Goal: Task Accomplishment & Management: Complete application form

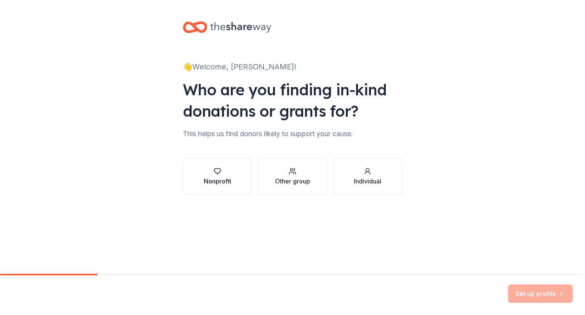
click at [215, 170] on icon "button" at bounding box center [218, 171] width 8 height 8
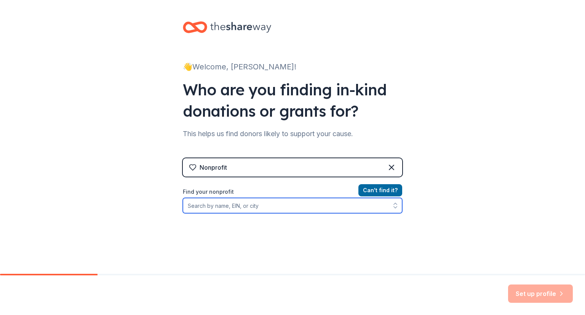
click at [187, 204] on input "Find your nonprofit" at bounding box center [292, 205] width 219 height 15
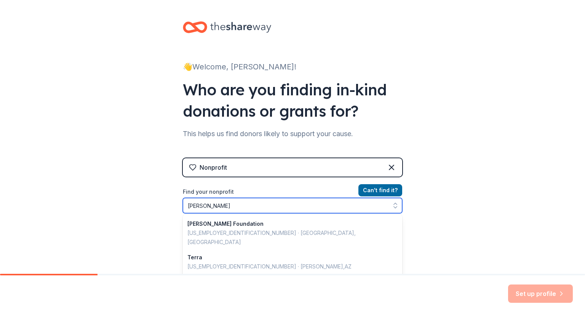
type input "Terri Roemer"
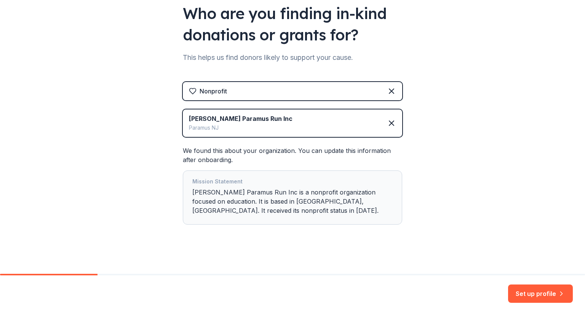
scroll to position [79, 0]
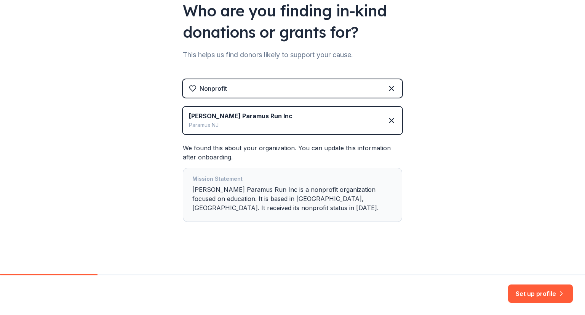
click at [538, 295] on button "Set up profile" at bounding box center [540, 293] width 65 height 18
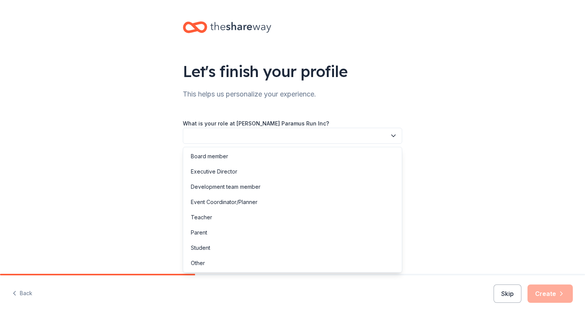
click at [189, 132] on button "button" at bounding box center [292, 136] width 219 height 16
click at [218, 201] on div "Event Coordinator/Planner" at bounding box center [224, 201] width 67 height 9
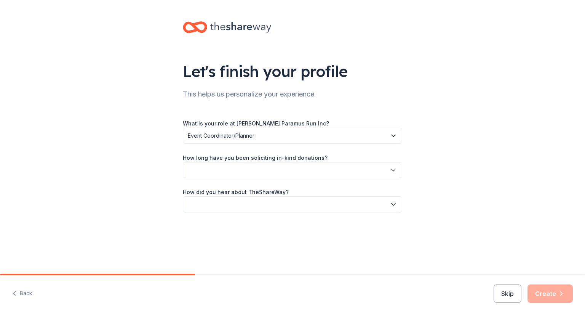
click at [187, 167] on button "button" at bounding box center [292, 170] width 219 height 16
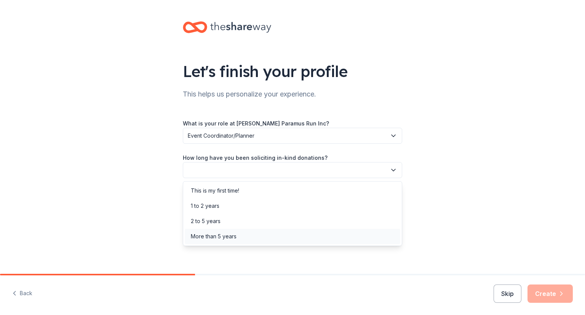
click at [218, 236] on div "More than 5 years" at bounding box center [214, 236] width 46 height 9
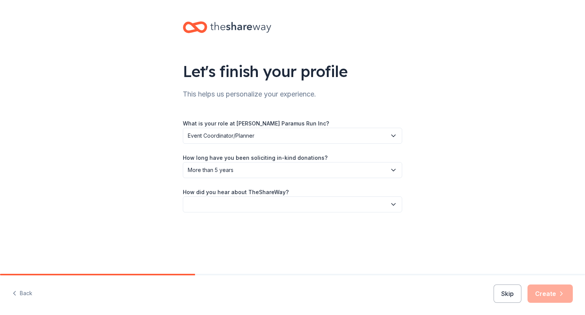
click at [190, 200] on button "button" at bounding box center [292, 204] width 219 height 16
click at [212, 238] on div "Online search" at bounding box center [208, 239] width 35 height 9
click at [546, 292] on button "Create" at bounding box center [549, 293] width 45 height 18
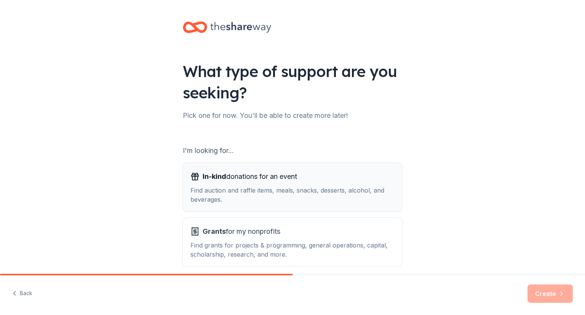
click at [234, 176] on span "In-kind donations for an event" at bounding box center [250, 176] width 94 height 12
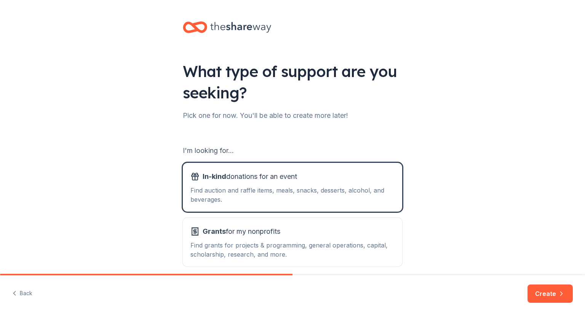
click at [550, 293] on button "Create" at bounding box center [549, 293] width 45 height 18
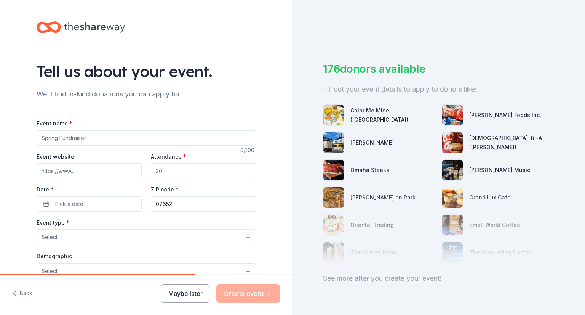
click at [40, 136] on input "Event name *" at bounding box center [146, 137] width 219 height 15
type input "[PERSON_NAME] Paramus Run Inc."
click at [37, 170] on input "Event website" at bounding box center [89, 170] width 105 height 15
type input "www.paramusrun.com"
drag, startPoint x: 163, startPoint y: 171, endPoint x: 142, endPoint y: 176, distance: 21.6
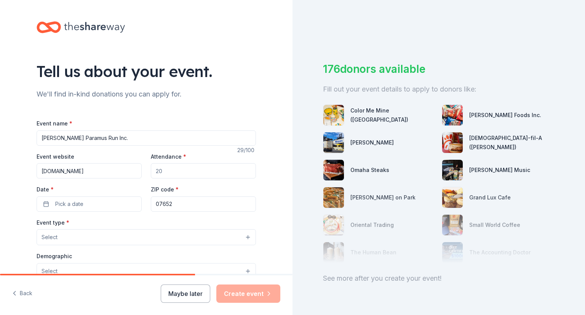
click at [142, 176] on div "Event website www.paramusrun.com Attendance * Date * Pick a date ZIP code * 076…" at bounding box center [146, 182] width 219 height 60
type input "1200"
click at [55, 203] on span "Pick a date" at bounding box center [69, 203] width 28 height 9
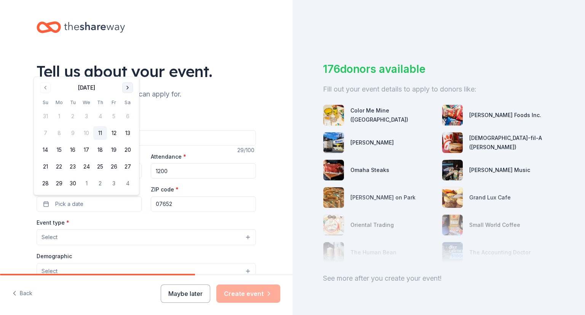
click at [127, 86] on button "Go to next month" at bounding box center [127, 87] width 11 height 11
click at [46, 164] on button "19" at bounding box center [45, 167] width 14 height 14
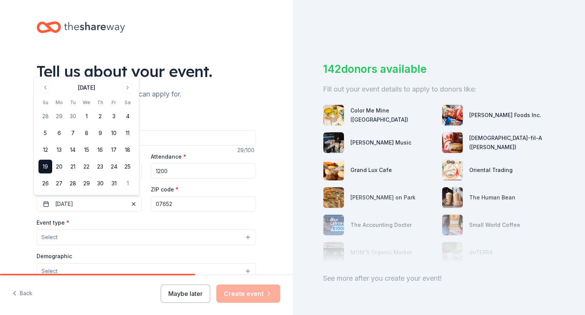
click at [54, 238] on span "Select" at bounding box center [50, 236] width 16 height 9
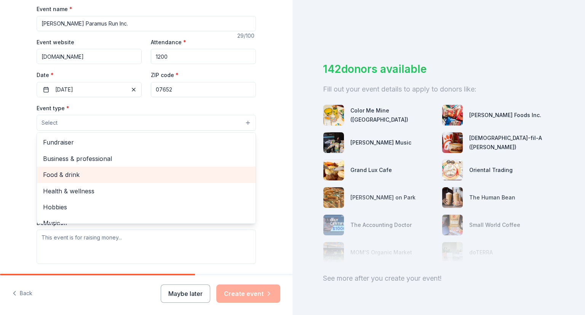
scroll to position [76, 0]
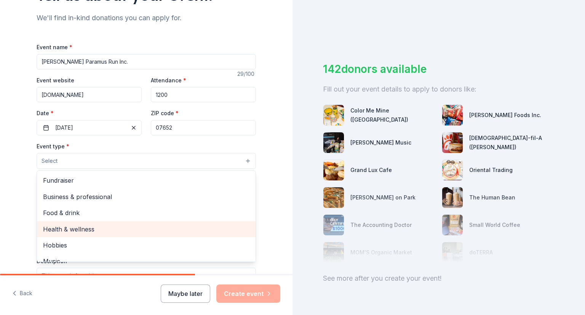
click at [56, 229] on span "Health & wellness" at bounding box center [146, 229] width 206 height 10
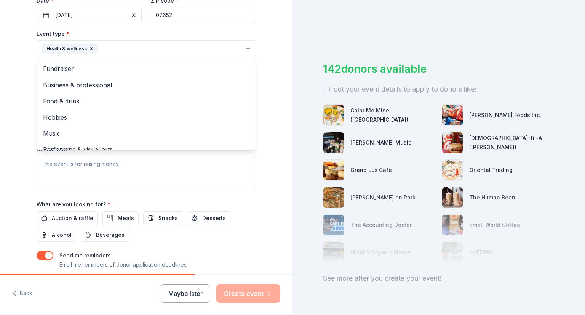
scroll to position [190, 0]
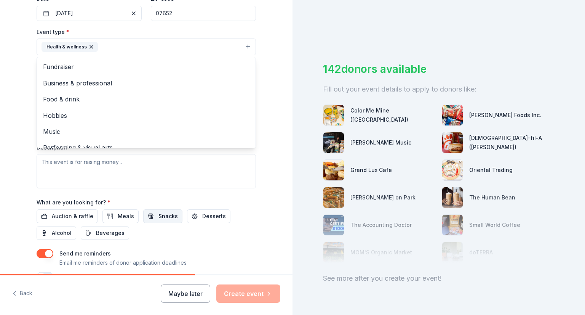
click at [159, 216] on div "Event name * Terri Roemer Paramus Run Inc. 29 /100 Event website www.paramusrun…" at bounding box center [146, 104] width 219 height 353
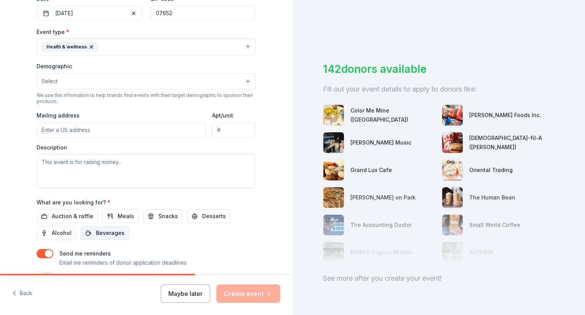
click at [105, 231] on span "Beverages" at bounding box center [110, 232] width 29 height 9
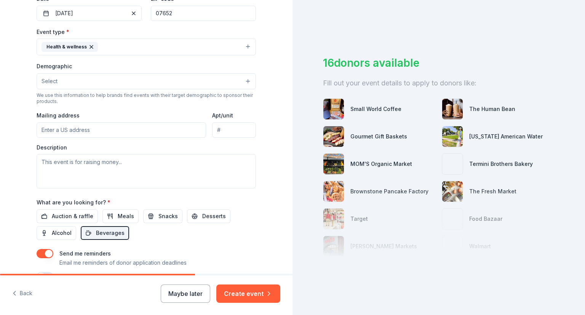
scroll to position [12, 0]
click at [160, 214] on span "Snacks" at bounding box center [167, 215] width 19 height 9
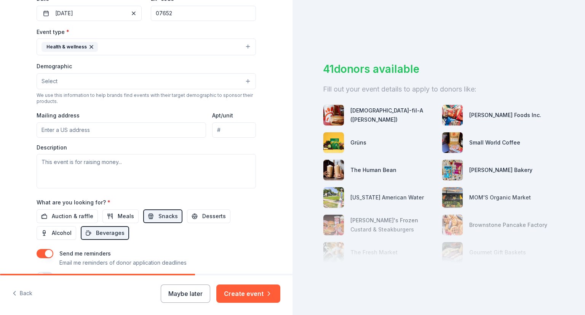
click at [235, 80] on button "Select" at bounding box center [146, 81] width 219 height 16
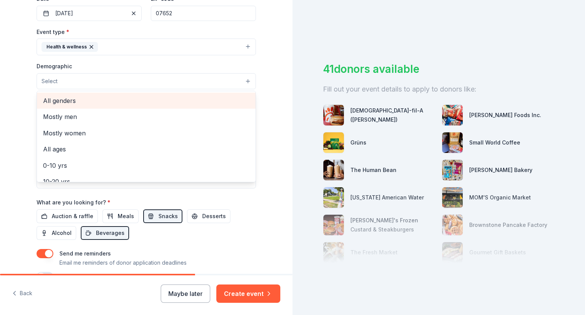
click at [85, 100] on span "All genders" at bounding box center [146, 101] width 206 height 10
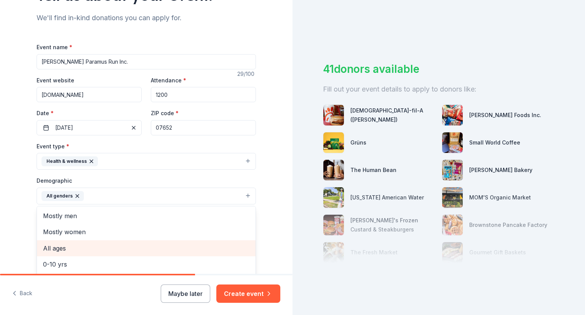
click at [59, 246] on span "All ages" at bounding box center [146, 248] width 206 height 10
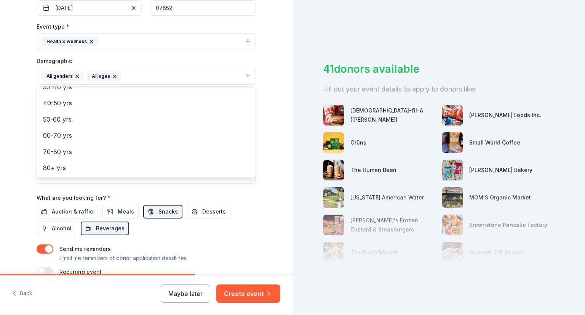
scroll to position [196, 0]
click at [160, 209] on div "Event name * Terri Roemer Paramus Run Inc. 29 /100 Event website www.paramusrun…" at bounding box center [146, 98] width 219 height 353
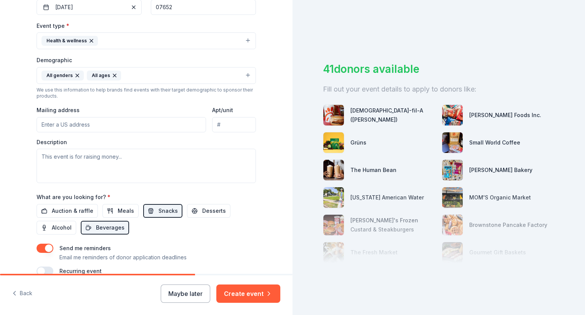
click at [40, 121] on input "Mailing address" at bounding box center [121, 124] width 169 height 15
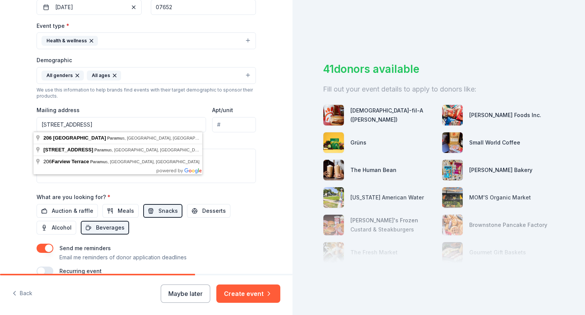
type input "206 North Farview Avenue, Paramus, NJ, 07652"
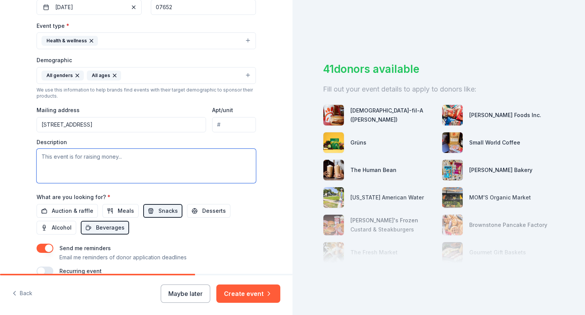
click at [40, 155] on textarea at bounding box center [146, 166] width 219 height 34
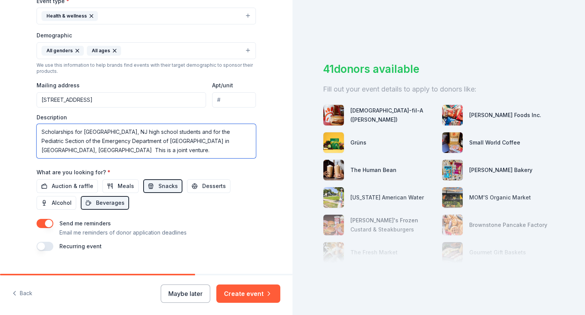
scroll to position [235, 0]
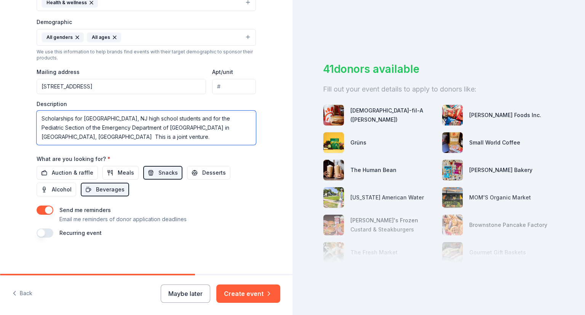
type textarea "Scholarships for Paramus, NJ high school students and for the Pediatric Section…"
click at [46, 234] on button "button" at bounding box center [45, 232] width 17 height 9
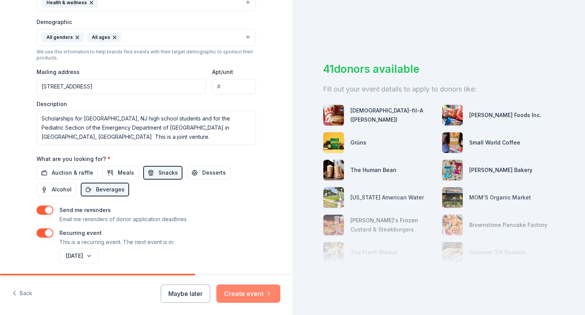
click at [260, 292] on button "Create event" at bounding box center [248, 293] width 64 height 18
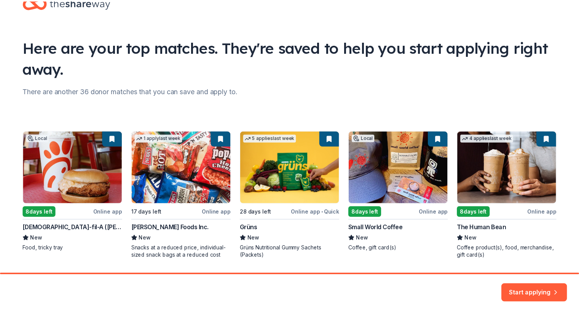
scroll to position [38, 0]
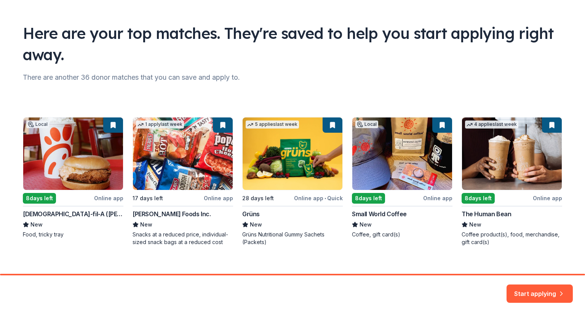
click at [313, 197] on div "Local 8 days left Online app Chick-fil-A (Ramsey) New Food, tricky tray 1 apply…" at bounding box center [292, 181] width 539 height 129
click at [289, 154] on div "Local 8 days left Online app Chick-fil-A (Ramsey) New Food, tricky tray 1 apply…" at bounding box center [292, 181] width 539 height 129
click at [328, 123] on div "Local 8 days left Online app Chick-fil-A (Ramsey) New Food, tricky tray 1 apply…" at bounding box center [292, 181] width 539 height 129
click at [537, 291] on button "Start applying" at bounding box center [539, 290] width 66 height 18
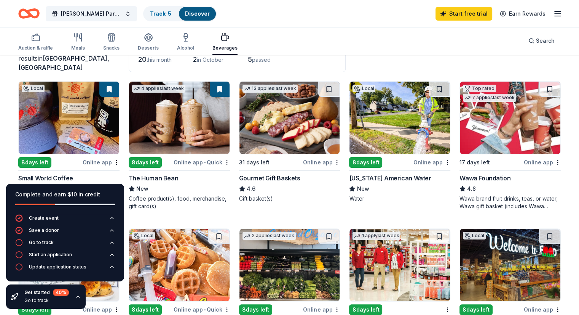
scroll to position [76, 0]
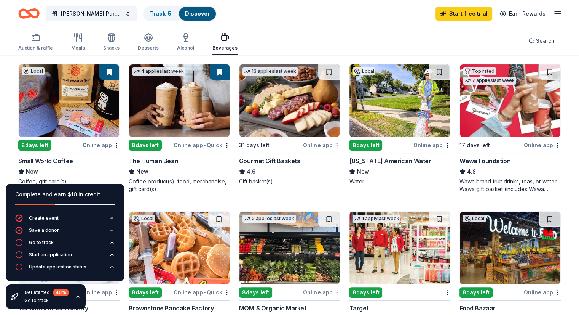
click at [19, 252] on icon "button" at bounding box center [19, 255] width 8 height 8
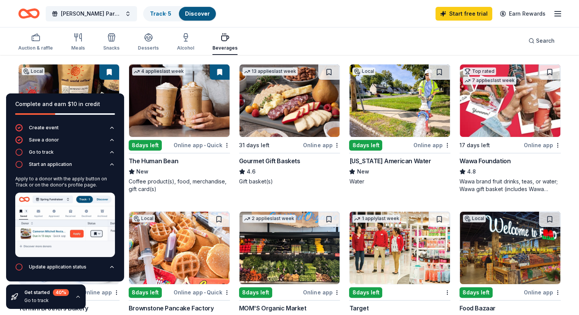
click at [219, 69] on button at bounding box center [220, 71] width 20 height 15
click at [198, 145] on div "Online app • Quick" at bounding box center [202, 145] width 56 height 10
click at [480, 158] on div "Wawa Foundation" at bounding box center [485, 160] width 51 height 9
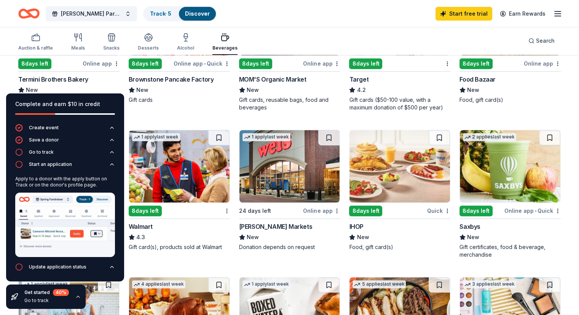
scroll to position [267, 0]
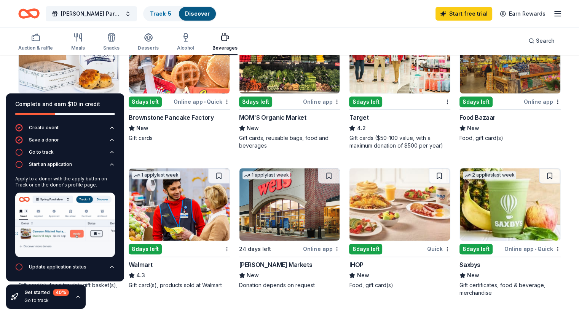
click at [318, 99] on div "Online app" at bounding box center [321, 102] width 37 height 10
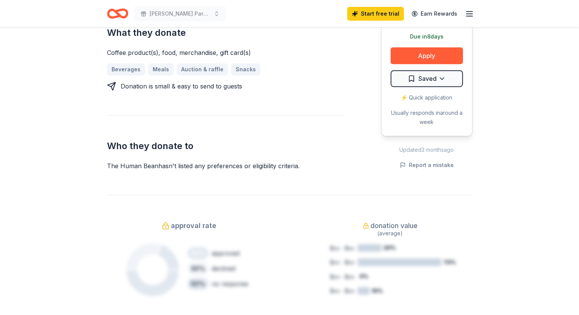
scroll to position [305, 0]
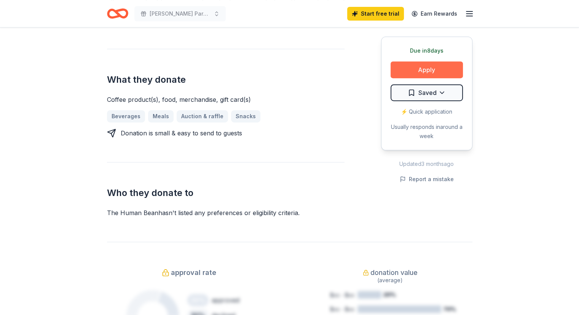
click at [428, 70] on button "Apply" at bounding box center [427, 69] width 72 height 17
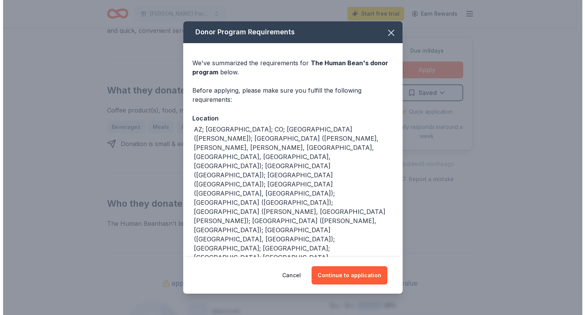
scroll to position [315, 0]
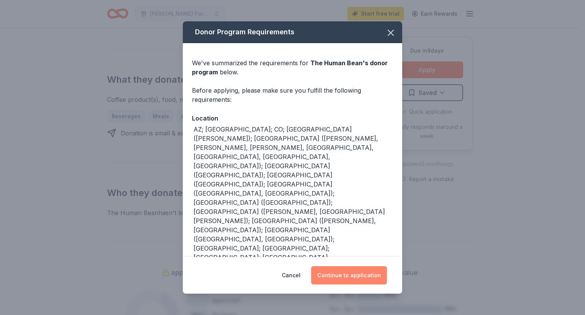
click at [355, 267] on button "Continue to application" at bounding box center [349, 275] width 76 height 18
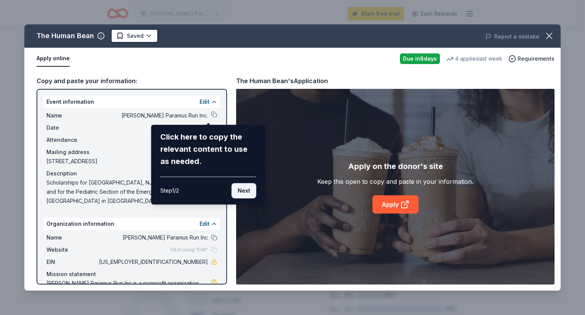
click at [245, 191] on button "Next" at bounding box center [244, 190] width 25 height 15
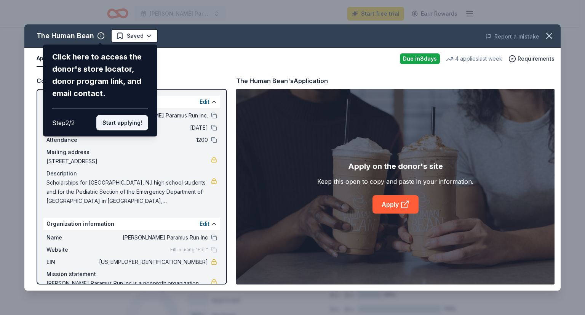
click at [112, 121] on button "Start applying!" at bounding box center [122, 122] width 52 height 15
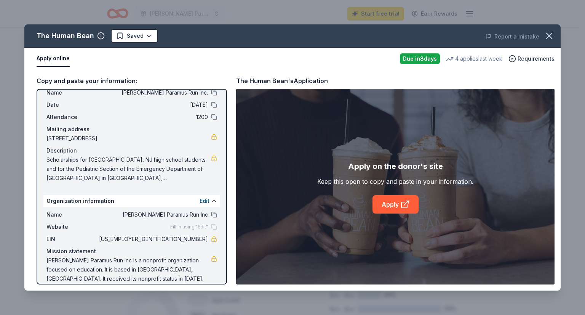
scroll to position [21, 0]
drag, startPoint x: 230, startPoint y: 87, endPoint x: 228, endPoint y: 104, distance: 16.8
click at [230, 105] on div "Copy and paste your information: Event information Edit Name Terri Roemer Param…" at bounding box center [292, 180] width 536 height 220
drag, startPoint x: 228, startPoint y: 91, endPoint x: 222, endPoint y: 177, distance: 86.7
click at [222, 177] on div "Copy and paste your information: Event information Edit Name Terri Roemer Param…" at bounding box center [292, 180] width 536 height 220
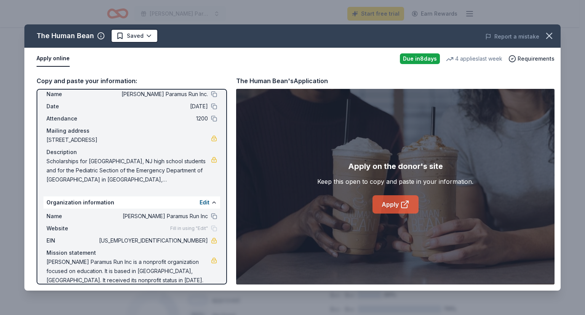
click at [395, 205] on link "Apply" at bounding box center [395, 204] width 46 height 18
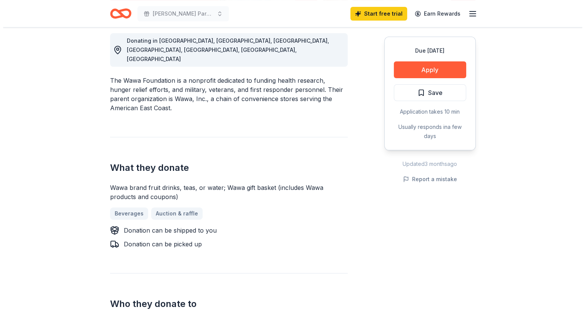
scroll to position [228, 0]
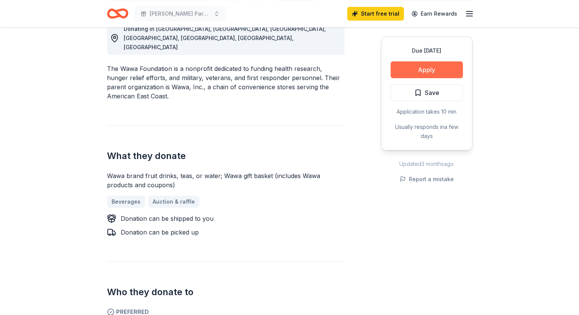
click at [434, 69] on button "Apply" at bounding box center [427, 69] width 72 height 17
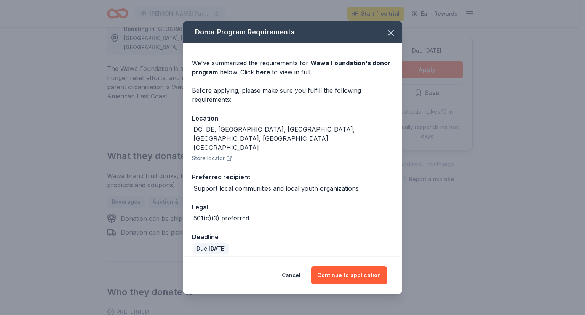
click at [225, 153] on button "Store locator" at bounding box center [212, 157] width 40 height 9
click at [350, 267] on button "Continue to application" at bounding box center [349, 275] width 76 height 18
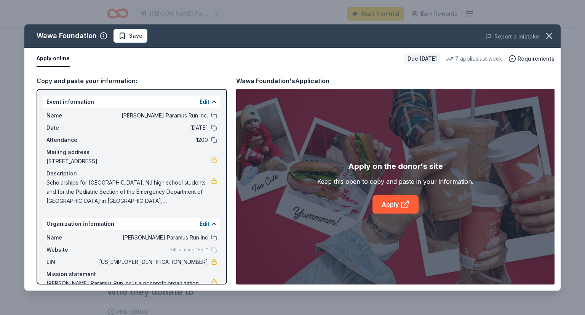
drag, startPoint x: 33, startPoint y: 87, endPoint x: 34, endPoint y: 270, distance: 182.8
click at [34, 270] on div "Copy and paste your information: Event information Edit Name [PERSON_NAME] Para…" at bounding box center [292, 180] width 536 height 220
drag, startPoint x: 30, startPoint y: 92, endPoint x: 24, endPoint y: 179, distance: 87.4
drag, startPoint x: 24, startPoint y: 179, endPoint x: 191, endPoint y: 61, distance: 204.8
click at [191, 61] on div "Apply online" at bounding box center [218, 59] width 362 height 16
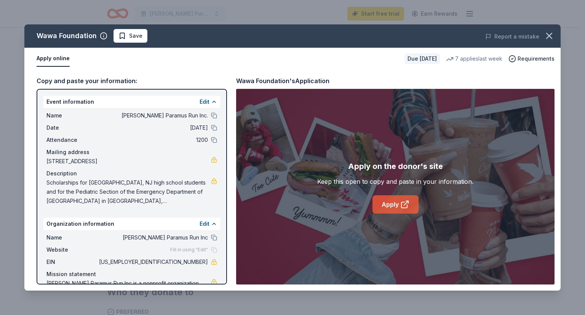
click at [385, 204] on link "Apply" at bounding box center [395, 204] width 46 height 18
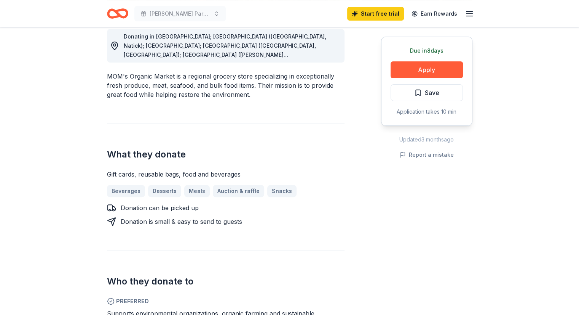
scroll to position [228, 0]
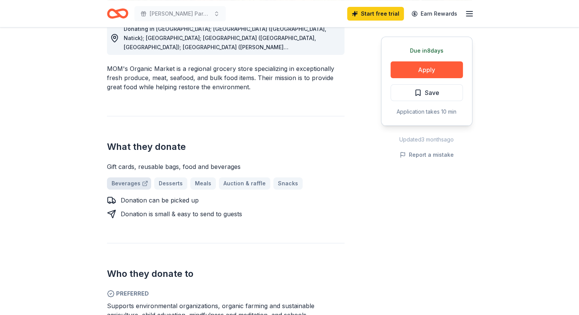
click at [123, 177] on link "Beverages" at bounding box center [129, 183] width 44 height 12
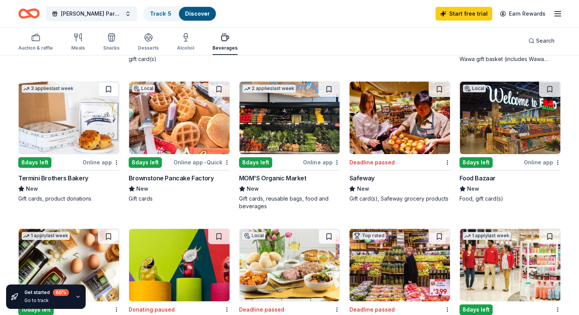
scroll to position [228, 0]
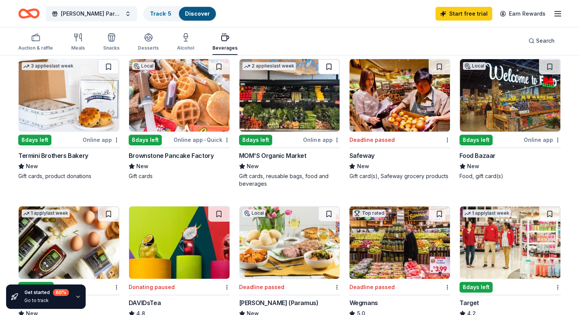
click at [326, 66] on button at bounding box center [328, 66] width 21 height 15
click at [277, 156] on div "MOM'S Organic Market" at bounding box center [272, 155] width 67 height 9
click at [116, 39] on icon "button" at bounding box center [111, 37] width 9 height 9
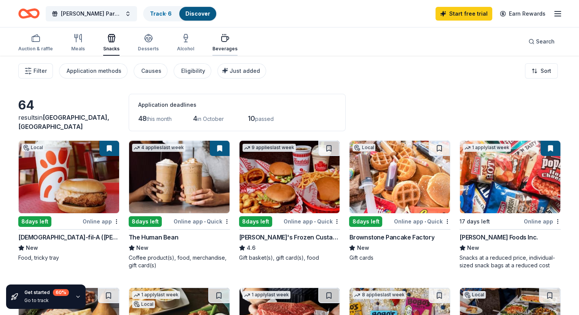
click at [230, 41] on icon "button" at bounding box center [224, 38] width 9 height 9
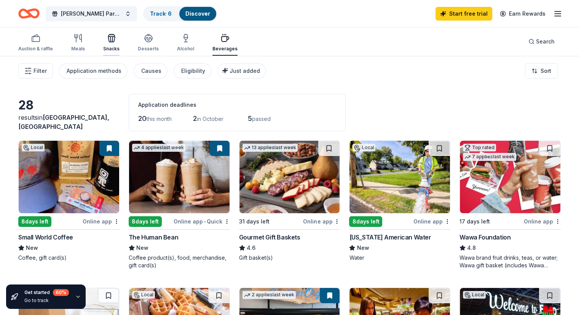
click at [116, 40] on icon "button" at bounding box center [111, 38] width 9 height 9
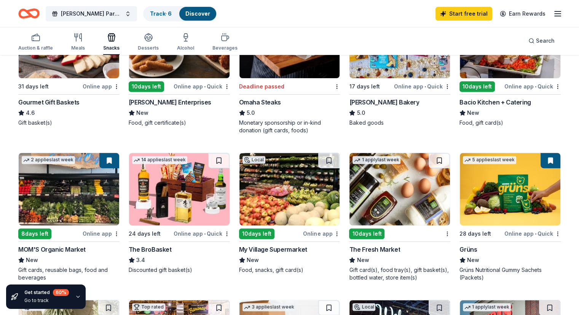
scroll to position [305, 0]
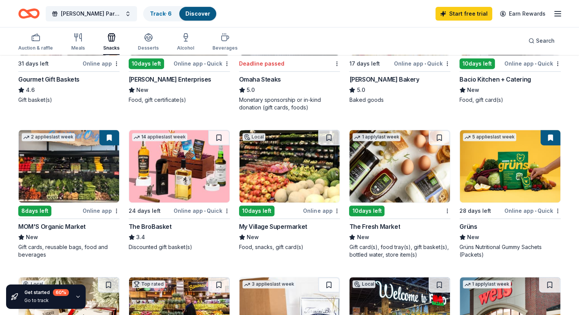
click at [541, 135] on button at bounding box center [551, 137] width 20 height 15
click at [463, 227] on div "Grüns" at bounding box center [469, 226] width 18 height 9
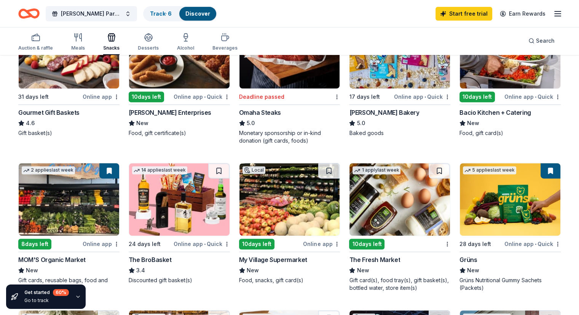
scroll to position [267, 0]
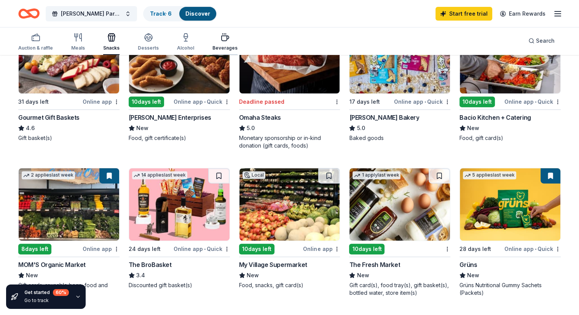
click at [230, 37] on icon "button" at bounding box center [224, 37] width 9 height 9
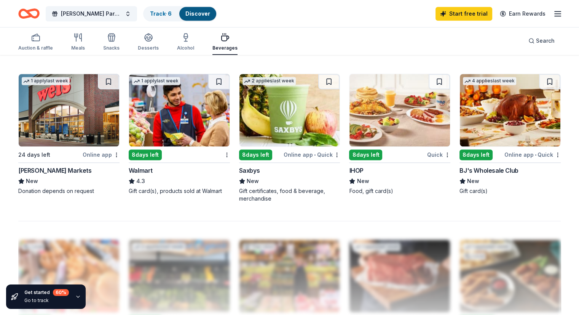
scroll to position [495, 0]
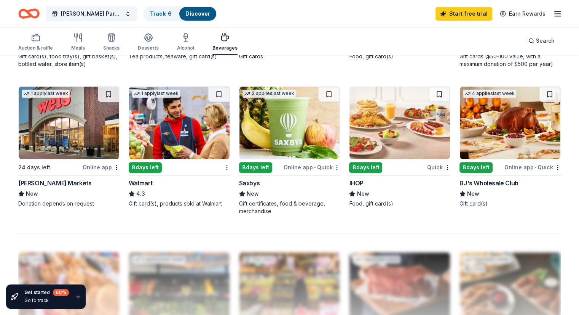
click at [468, 181] on div "BJ's Wholesale Club" at bounding box center [489, 182] width 59 height 9
click at [356, 179] on div "IHOP" at bounding box center [356, 182] width 14 height 9
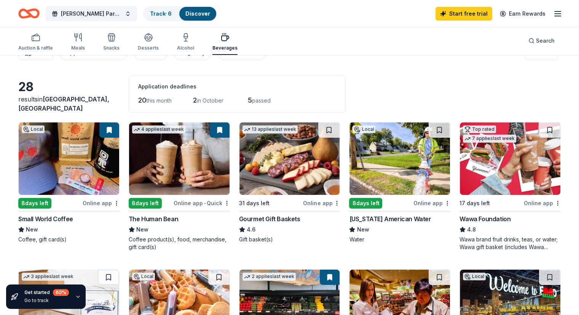
scroll to position [0, 0]
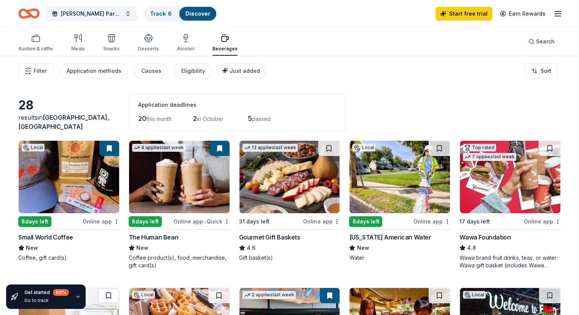
click at [233, 51] on div "Beverages" at bounding box center [224, 49] width 25 height 6
click at [83, 40] on icon "button" at bounding box center [77, 38] width 9 height 9
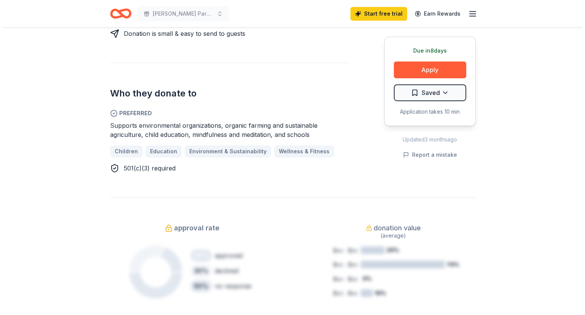
scroll to position [419, 0]
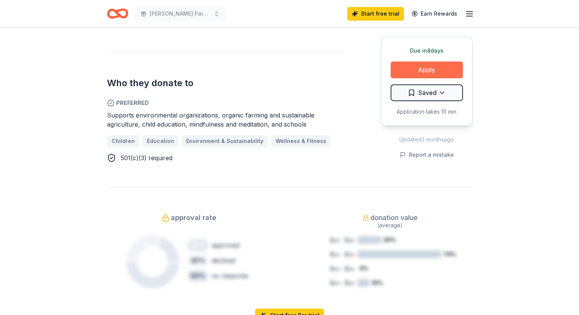
click at [432, 64] on button "Apply" at bounding box center [427, 69] width 72 height 17
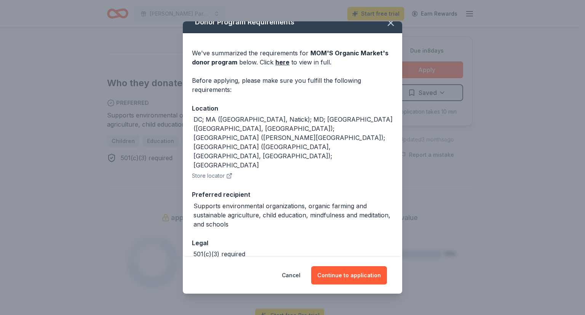
scroll to position [15, 0]
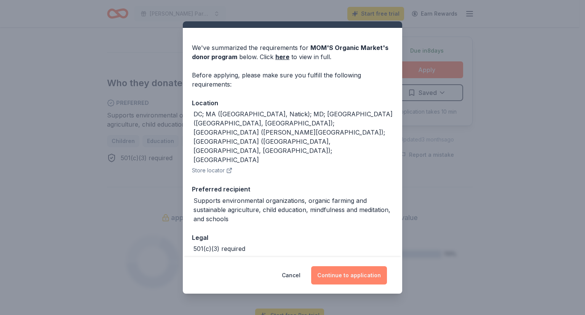
click at [343, 275] on button "Continue to application" at bounding box center [349, 275] width 76 height 18
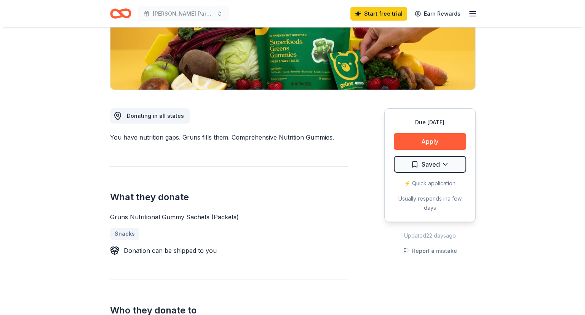
scroll to position [152, 0]
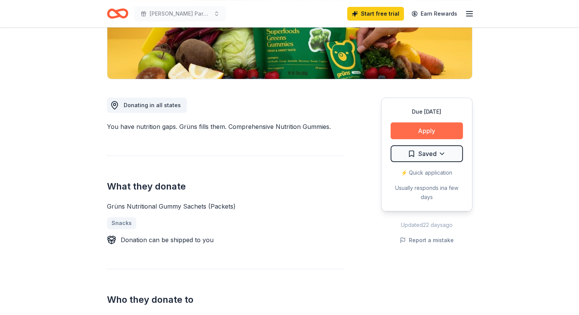
click at [434, 131] on button "Apply" at bounding box center [427, 130] width 72 height 17
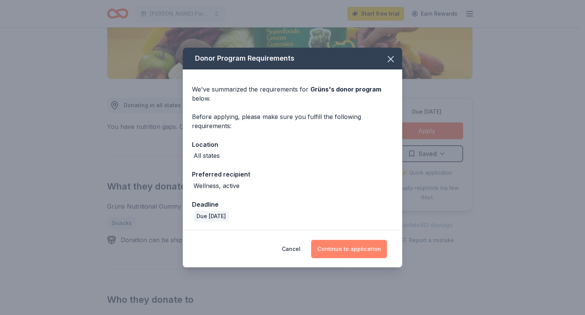
click at [363, 249] on button "Continue to application" at bounding box center [349, 249] width 76 height 18
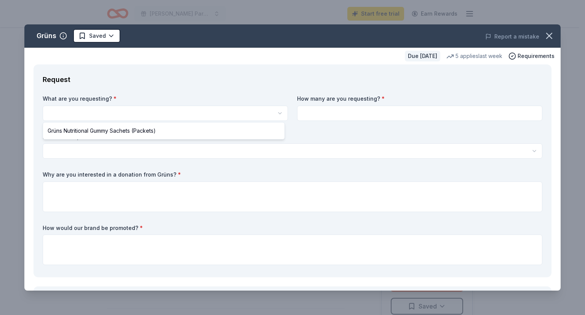
scroll to position [0, 0]
click at [56, 109] on html "[PERSON_NAME] Paramus Run Inc. Start free trial Earn Rewards Due [DATE] Share G…" at bounding box center [292, 157] width 585 height 315
select select "Grüns Nutritional Gummy Sachets (Packets)"
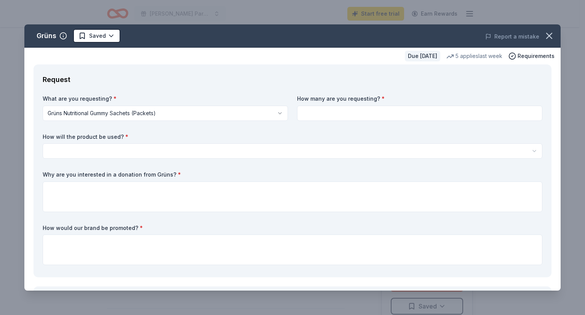
click at [323, 113] on input at bounding box center [419, 112] width 245 height 15
type input "1200"
click at [52, 148] on html "[PERSON_NAME] Paramus Run Inc. Start free trial Earn Rewards Due [DATE] Share G…" at bounding box center [292, 157] width 585 height 315
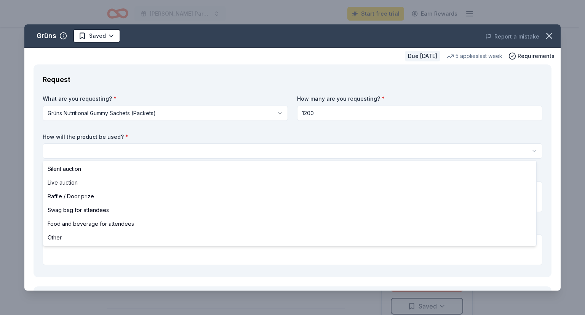
select select "swagBag"
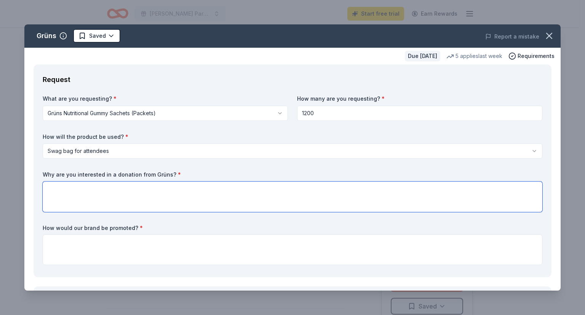
click at [51, 187] on textarea at bounding box center [293, 196] width 500 height 30
click at [64, 188] on textarea "A nutrtional snack for runners" at bounding box center [293, 196] width 500 height 30
click at [61, 188] on textarea "A nutrtional snack for runners" at bounding box center [293, 196] width 500 height 30
click at [147, 195] on textarea "A nutirtional snack for runners" at bounding box center [293, 196] width 500 height 30
drag, startPoint x: 67, startPoint y: 191, endPoint x: 60, endPoint y: 191, distance: 6.9
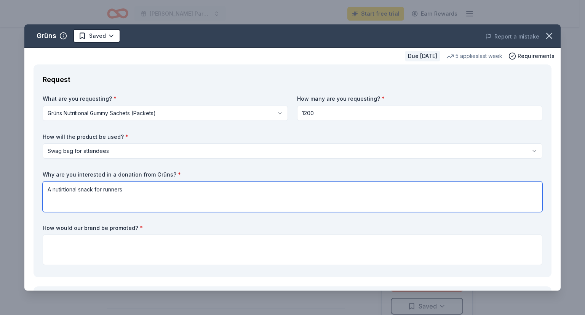
click at [60, 191] on textarea "A nutirtional snack for runners" at bounding box center [293, 196] width 500 height 30
click at [126, 190] on textarea "A nutritional snack for runners" at bounding box center [293, 196] width 500 height 30
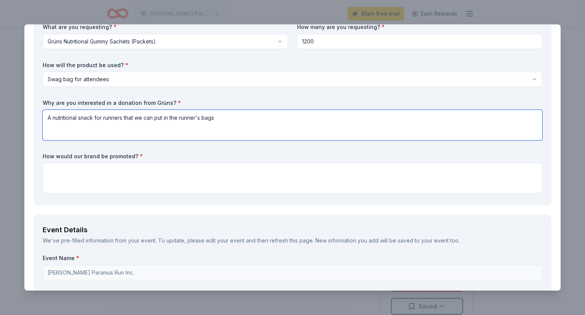
scroll to position [76, 0]
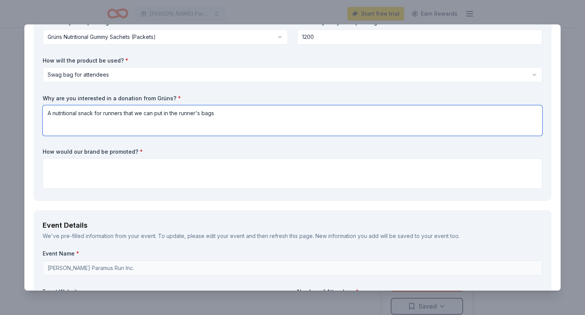
type textarea "A nutritional snack for runners that we can put in the runner's bags"
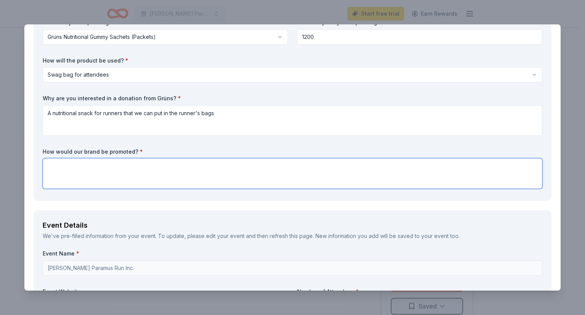
click at [55, 166] on textarea at bounding box center [293, 173] width 500 height 30
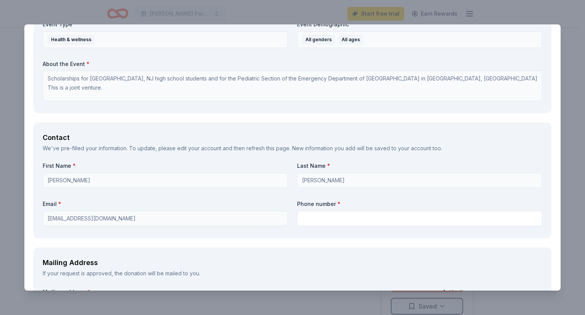
scroll to position [457, 0]
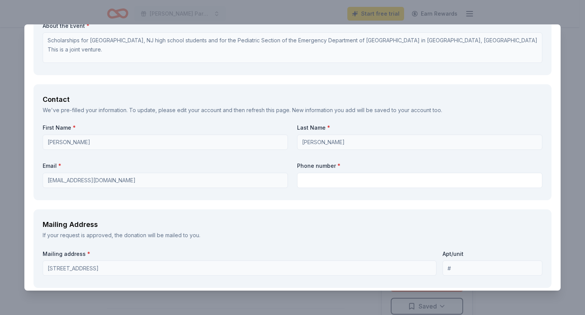
type textarea "We can list you on our website at [DOMAIN_NAME]"
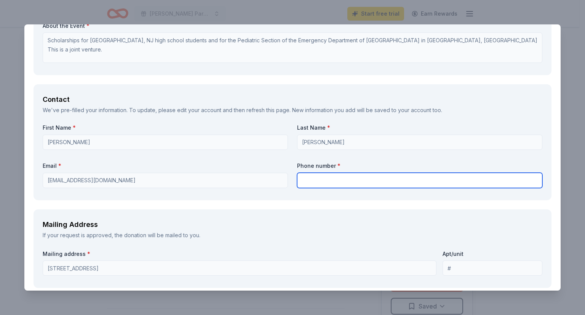
click at [300, 180] on input "text" at bounding box center [419, 179] width 245 height 15
type input "2012626425"
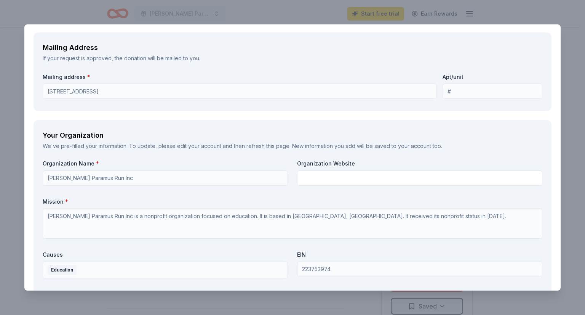
scroll to position [647, 0]
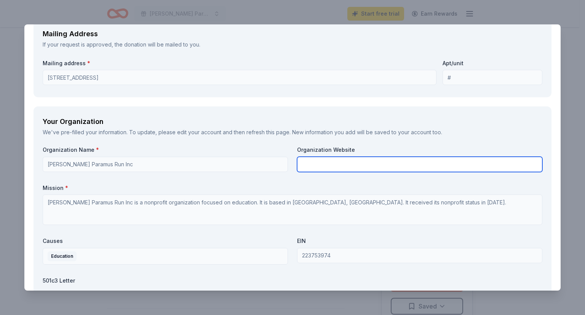
click at [305, 163] on input "text" at bounding box center [419, 164] width 245 height 15
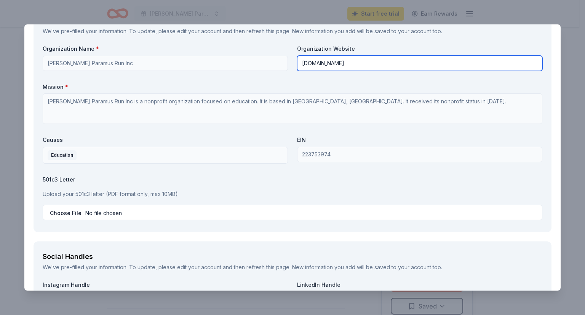
scroll to position [762, 0]
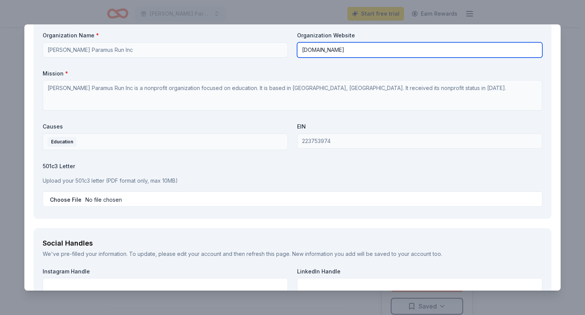
type input "[DOMAIN_NAME]"
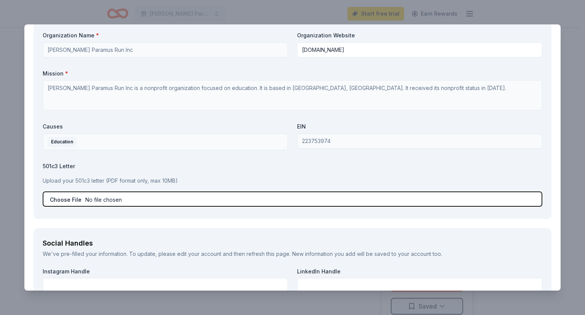
click at [75, 199] on input "file" at bounding box center [293, 198] width 500 height 15
type input "C:\fakepath\Paramus Run Tax Exempt.pdf"
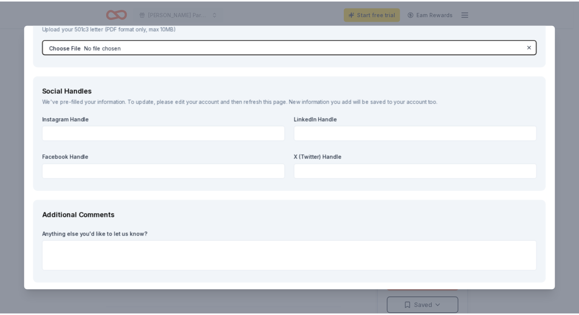
scroll to position [946, 0]
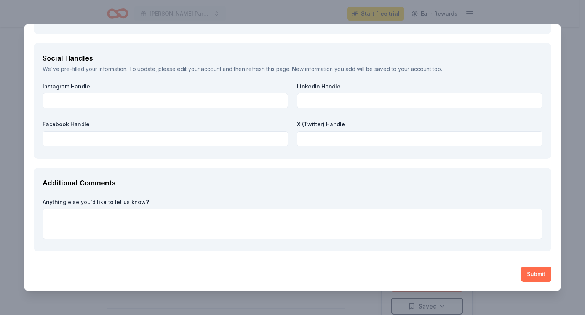
click at [529, 271] on button "Submit" at bounding box center [536, 273] width 30 height 15
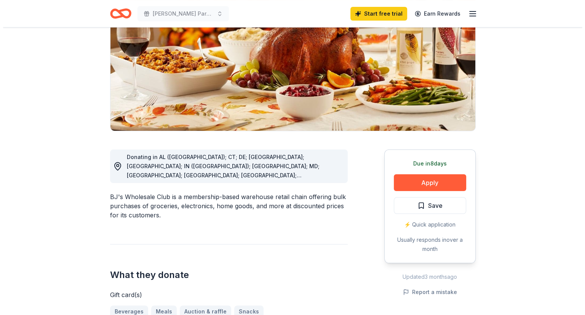
scroll to position [114, 0]
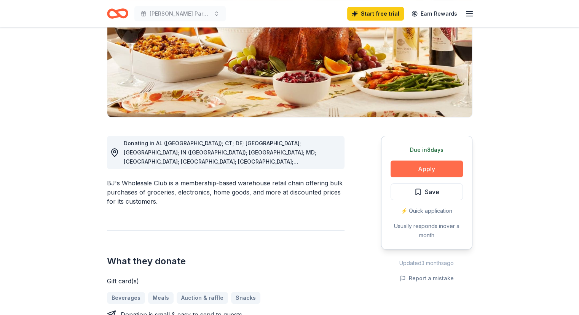
click at [428, 169] on button "Apply" at bounding box center [427, 168] width 72 height 17
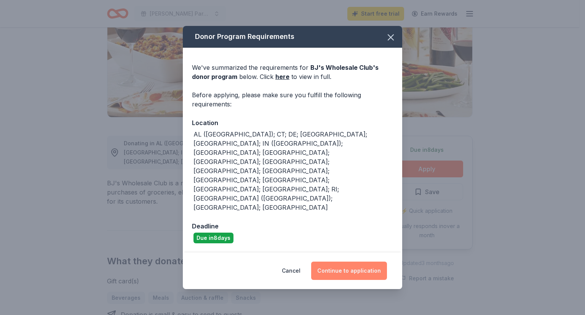
click at [347, 261] on button "Continue to application" at bounding box center [349, 270] width 76 height 18
